Goal: Navigation & Orientation: Find specific page/section

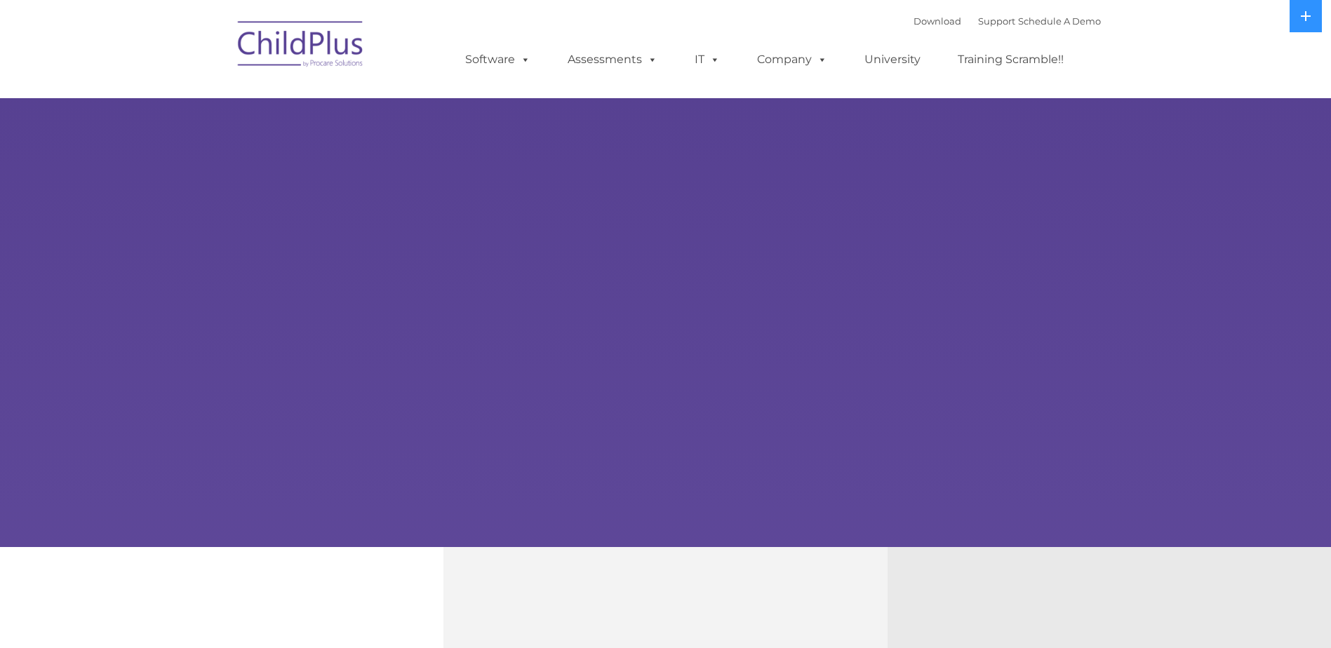
select select "MEDIUM"
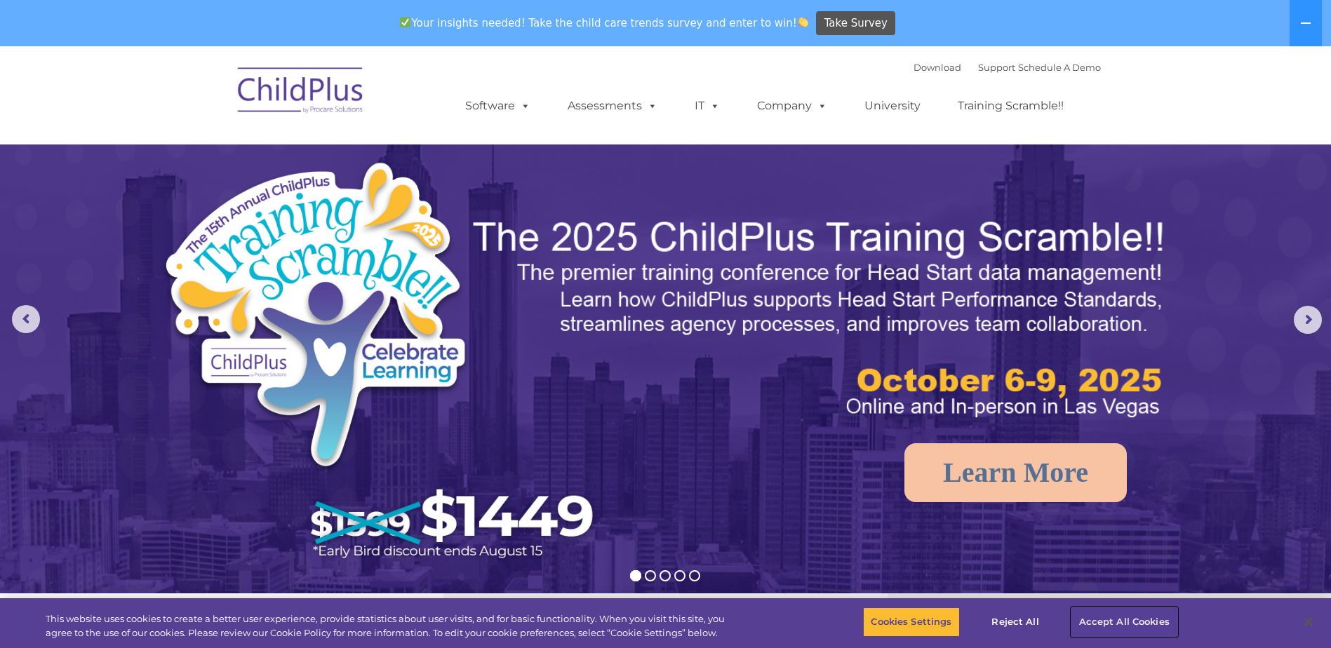
click at [1103, 621] on button "Accept All Cookies" at bounding box center [1125, 622] width 106 height 29
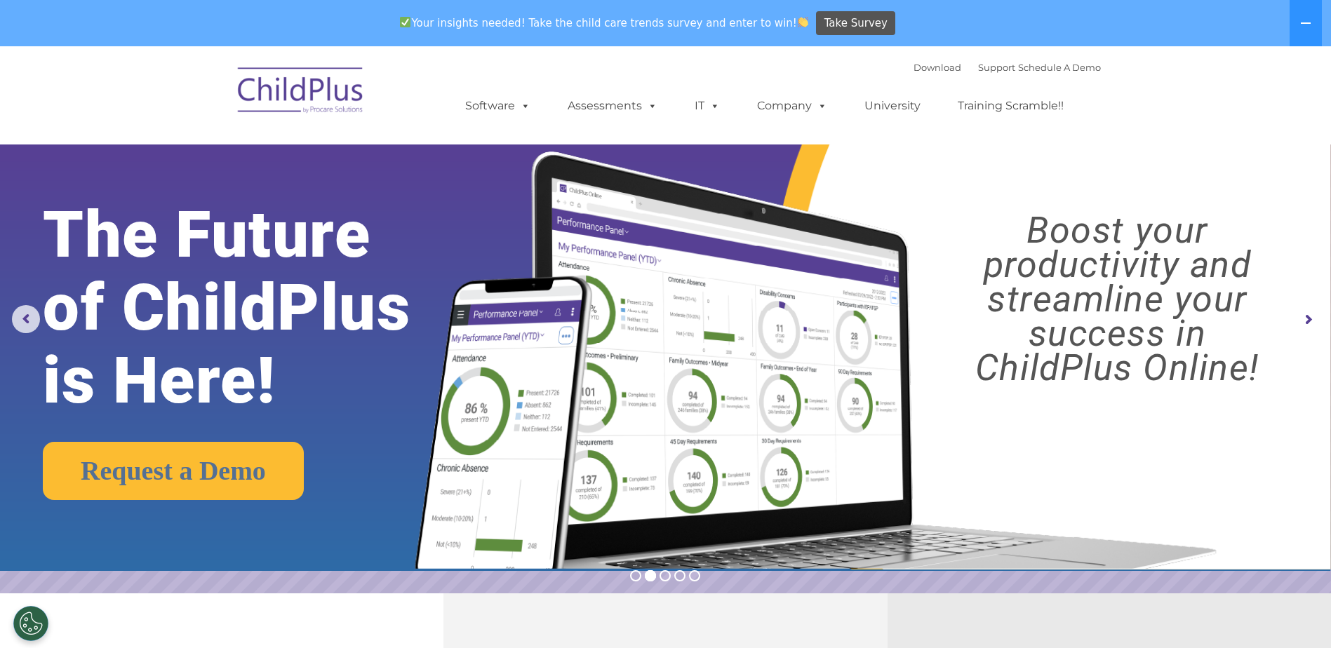
click at [319, 102] on img at bounding box center [301, 93] width 140 height 70
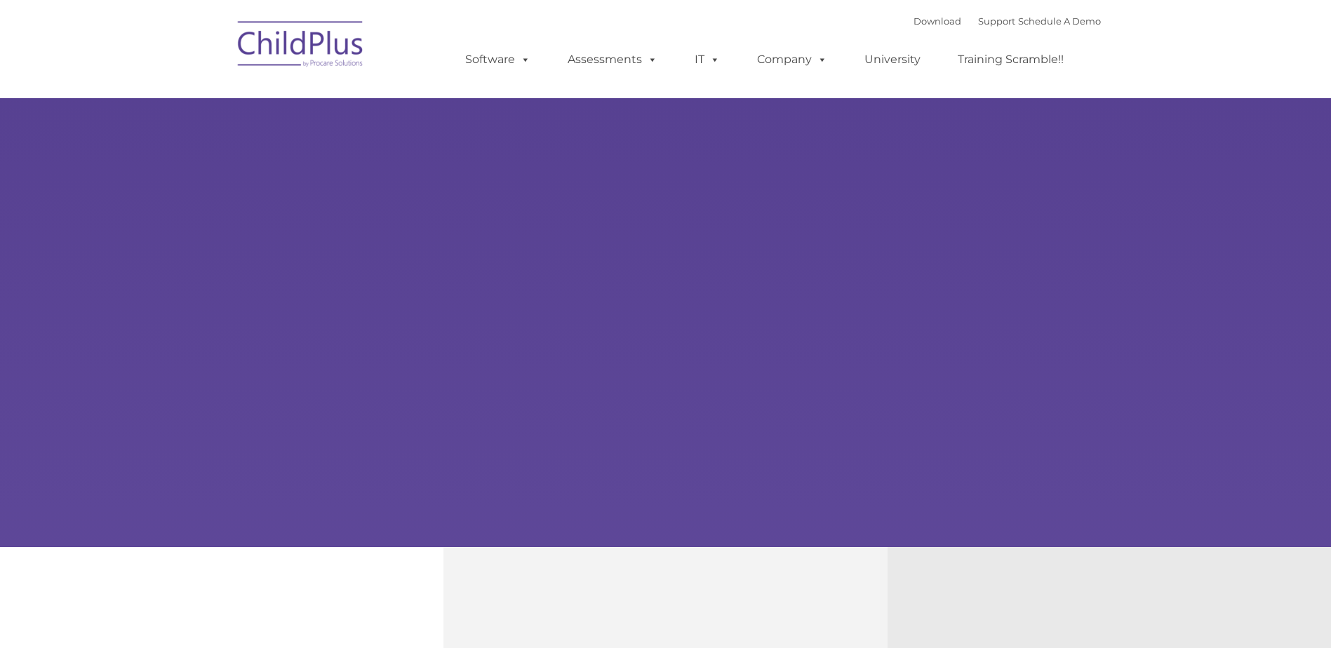
type input ""
select select "MEDIUM"
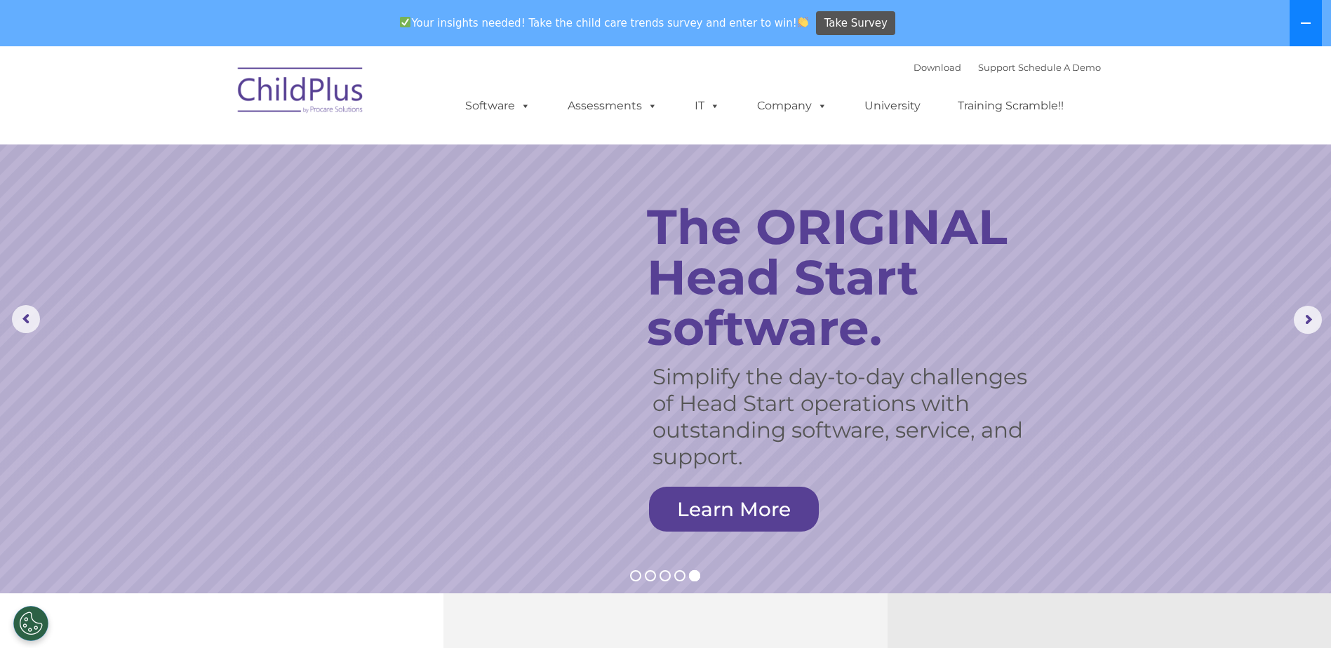
click at [1297, 29] on button at bounding box center [1306, 23] width 32 height 46
